Goal: Navigation & Orientation: Go to known website

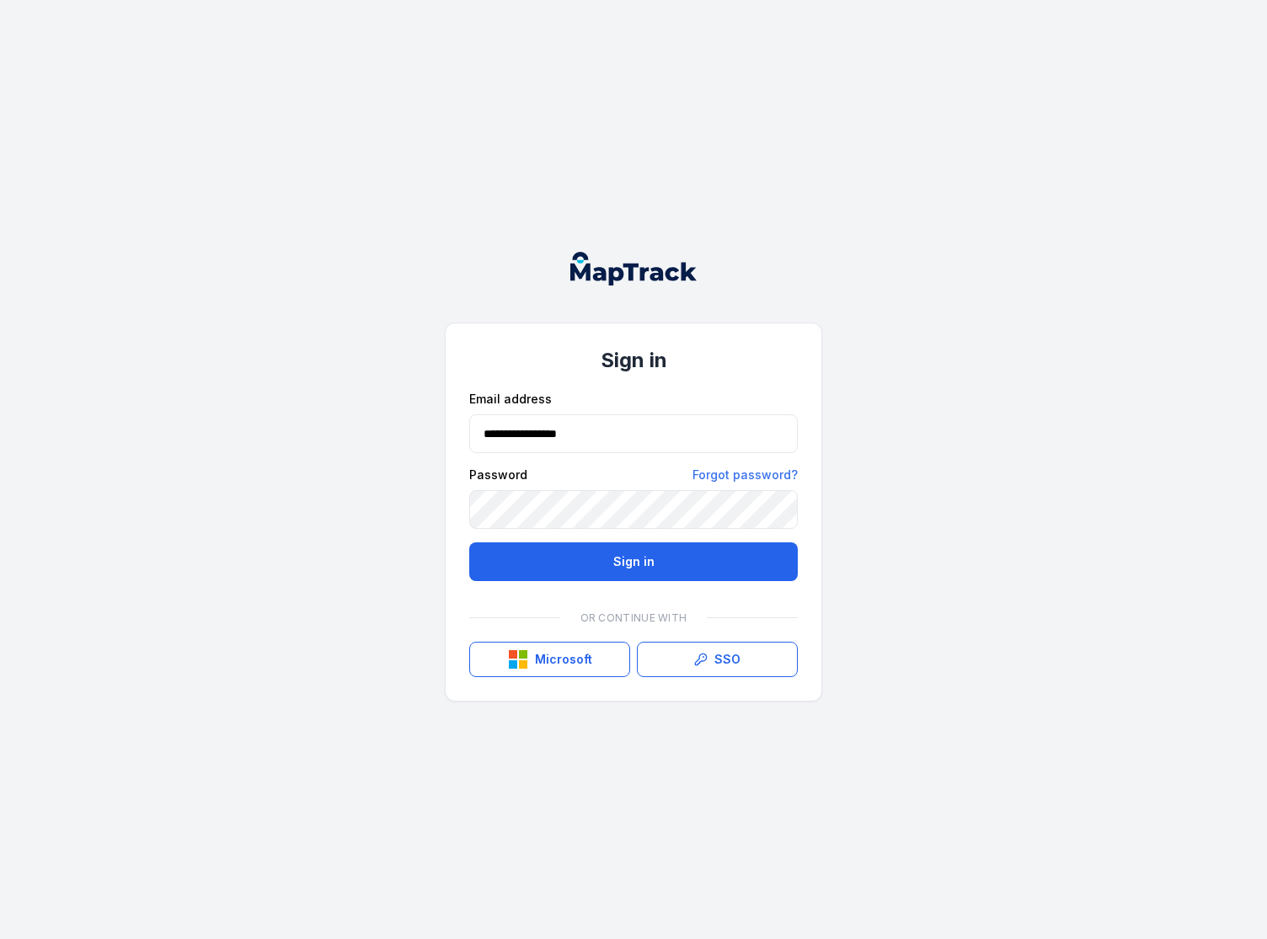
click at [595, 556] on button "Sign in" at bounding box center [633, 561] width 328 height 39
